Goal: Information Seeking & Learning: Compare options

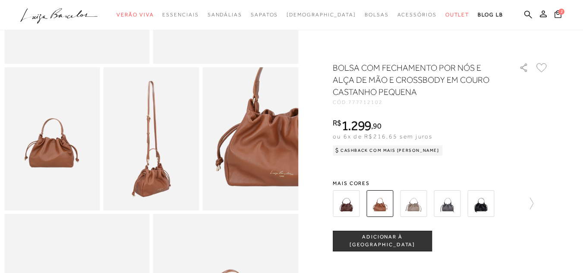
scroll to position [216, 0]
click at [354, 211] on img at bounding box center [346, 203] width 27 height 27
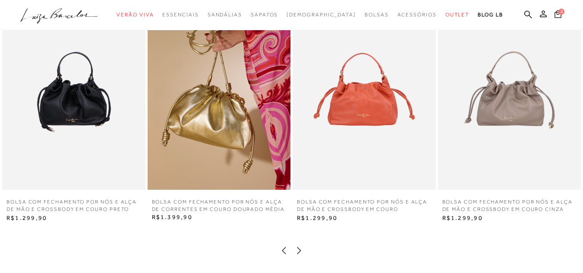
scroll to position [821, 0]
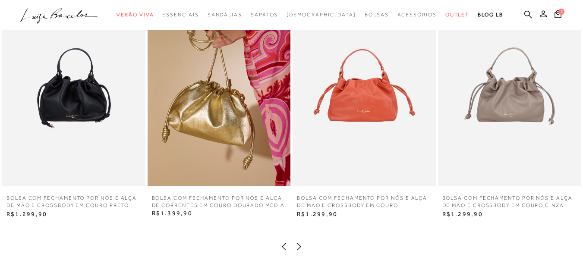
click at [258, 173] on img at bounding box center [219, 79] width 143 height 214
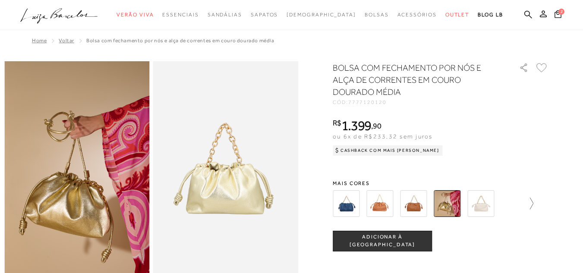
click at [532, 201] on icon at bounding box center [527, 204] width 12 height 12
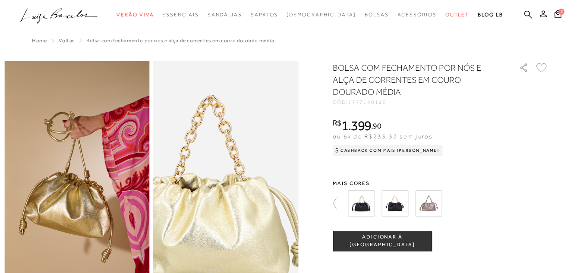
scroll to position [43, 0]
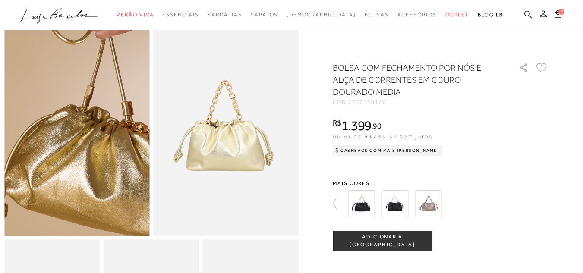
click at [44, 156] on img at bounding box center [107, 101] width 290 height 436
